Goal: Information Seeking & Learning: Learn about a topic

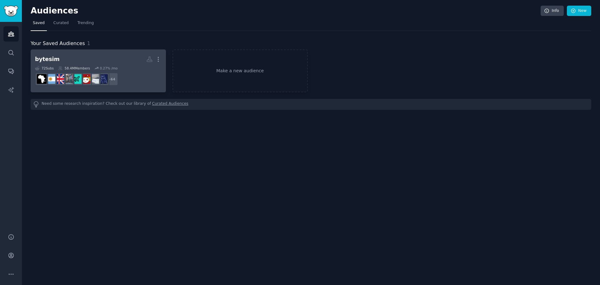
click at [114, 63] on h2 "bytesim More" at bounding box center [98, 59] width 127 height 11
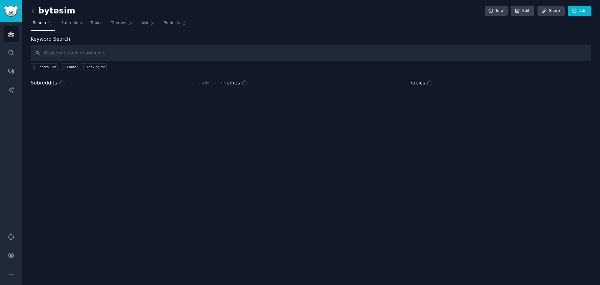
click at [108, 54] on input "text" at bounding box center [311, 53] width 561 height 16
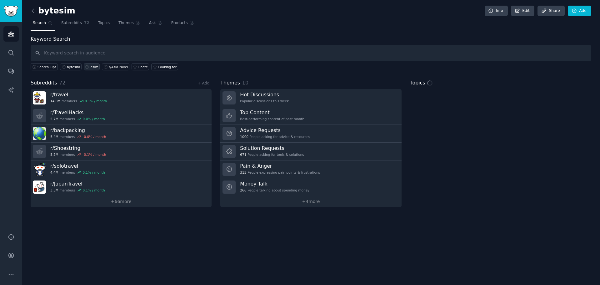
click at [85, 68] on icon at bounding box center [87, 67] width 4 height 4
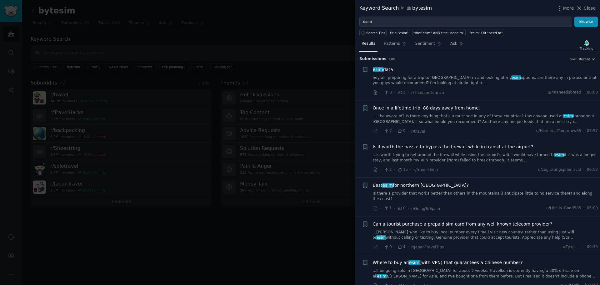
click at [292, 83] on div at bounding box center [300, 142] width 600 height 285
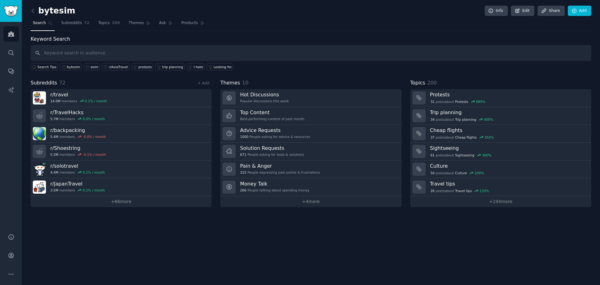
click at [65, 70] on div "Keyword Search Search Tips bytesim esim r/AsiaTravel protests trip planning I h…" at bounding box center [311, 121] width 561 height 172
click at [67, 68] on div "bytesim" at bounding box center [73, 67] width 13 height 4
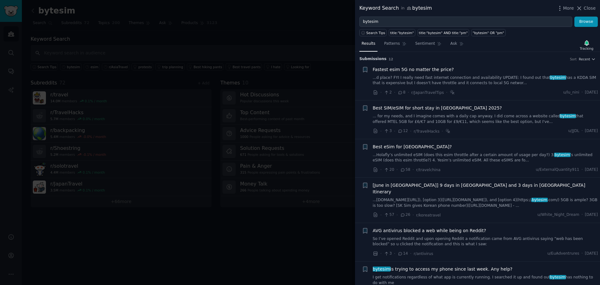
click at [205, 116] on div at bounding box center [300, 142] width 600 height 285
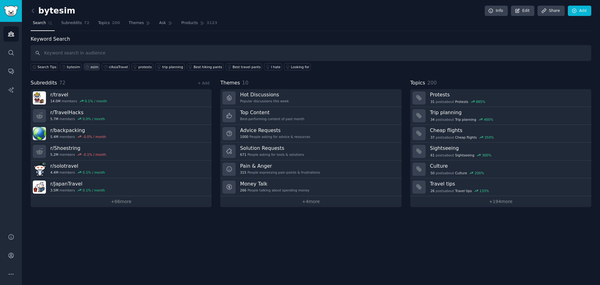
click at [87, 68] on icon at bounding box center [87, 67] width 4 height 4
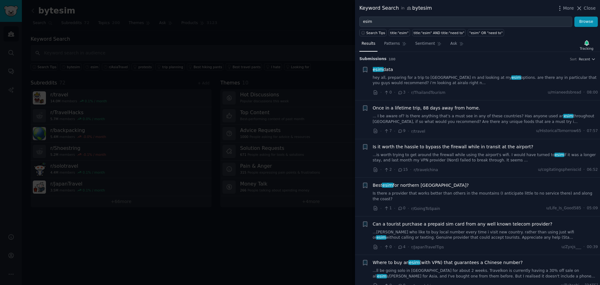
click at [119, 17] on div at bounding box center [300, 142] width 600 height 285
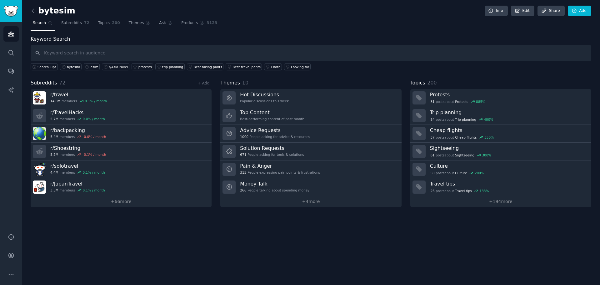
click at [371, 284] on div "bytesim Info Edit Share Add Search Subreddits 72 Topics 200 Themes Ask Products…" at bounding box center [311, 142] width 578 height 285
click at [123, 239] on div "bytesim Info Edit Share Add Search Subreddits 72 Topics 200 Themes Ask Products…" at bounding box center [311, 142] width 578 height 285
click at [73, 55] on input "text" at bounding box center [311, 53] width 561 height 16
click at [70, 69] on div "bytesim" at bounding box center [73, 67] width 13 height 4
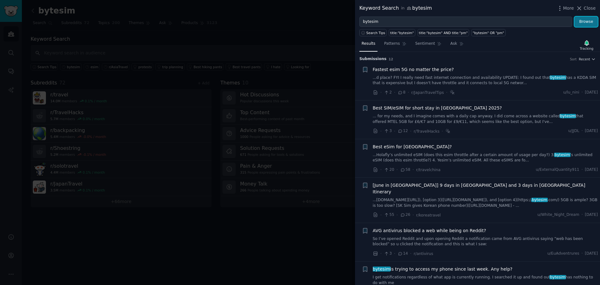
click at [587, 19] on button "Browse" at bounding box center [585, 22] width 23 height 11
